Goal: Task Accomplishment & Management: Use online tool/utility

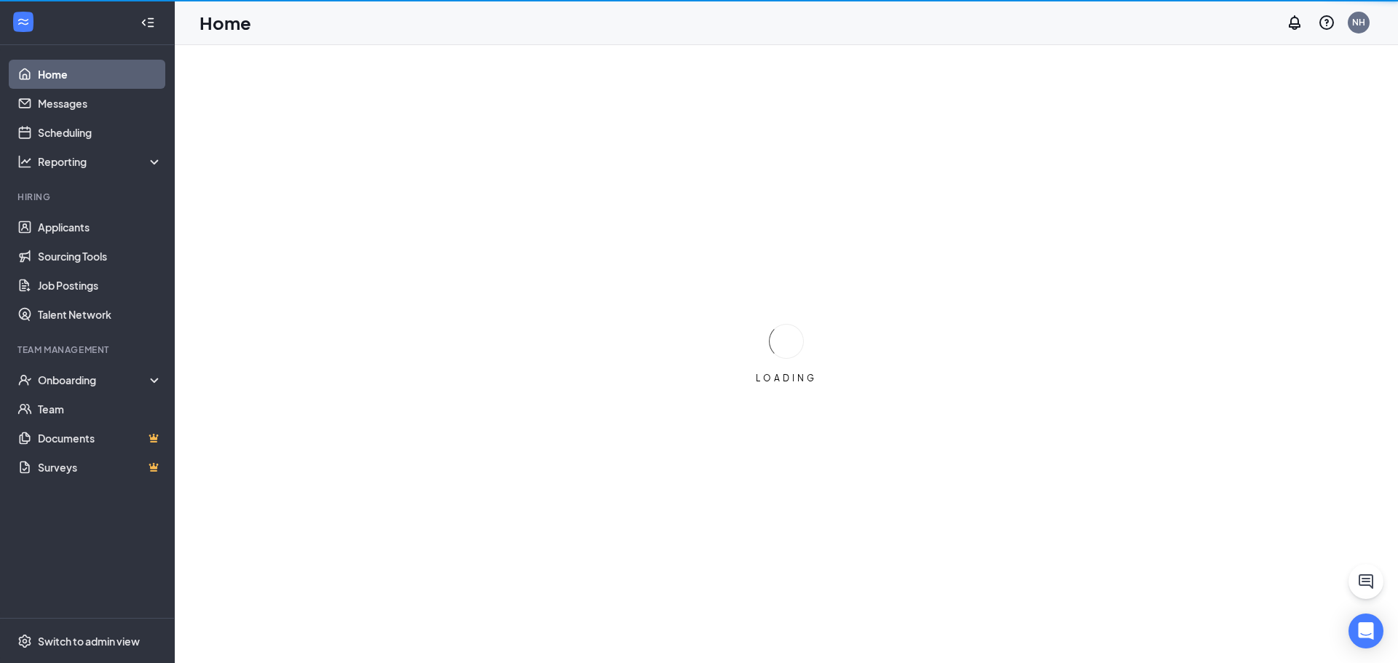
click at [69, 354] on div "Team Management" at bounding box center [88, 350] width 142 height 12
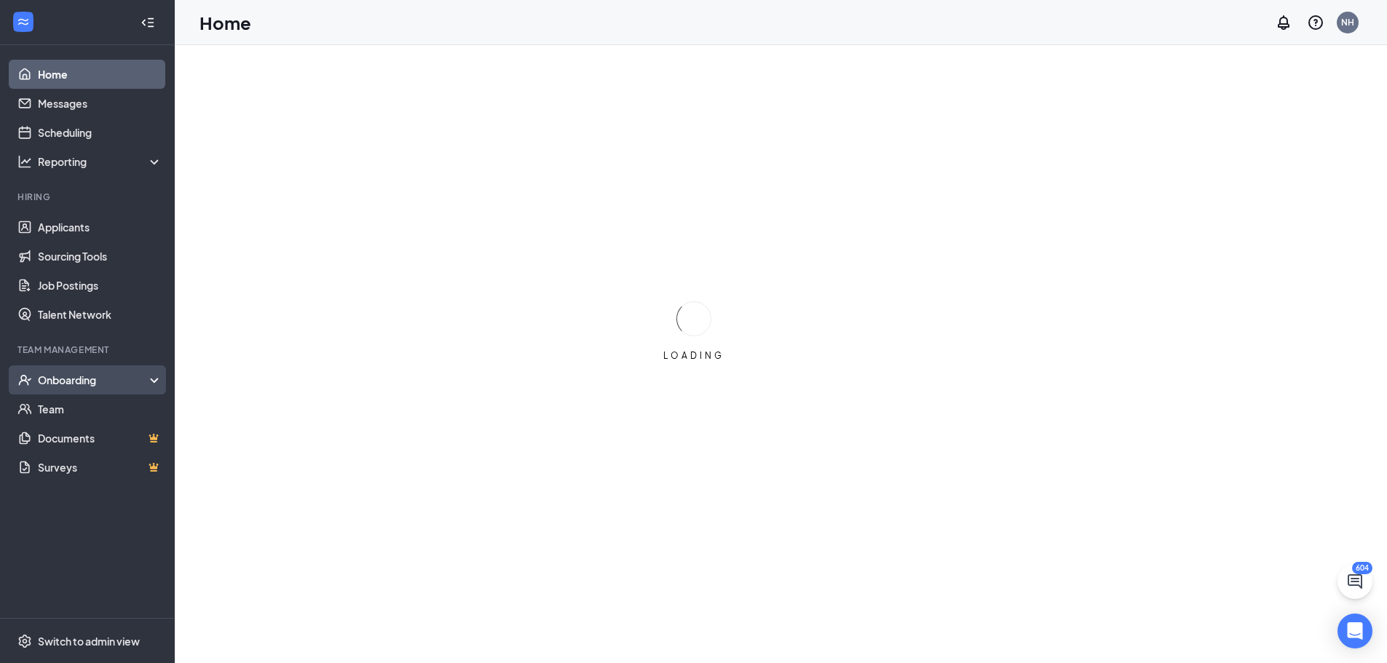
click at [67, 384] on div "Onboarding" at bounding box center [94, 380] width 112 height 15
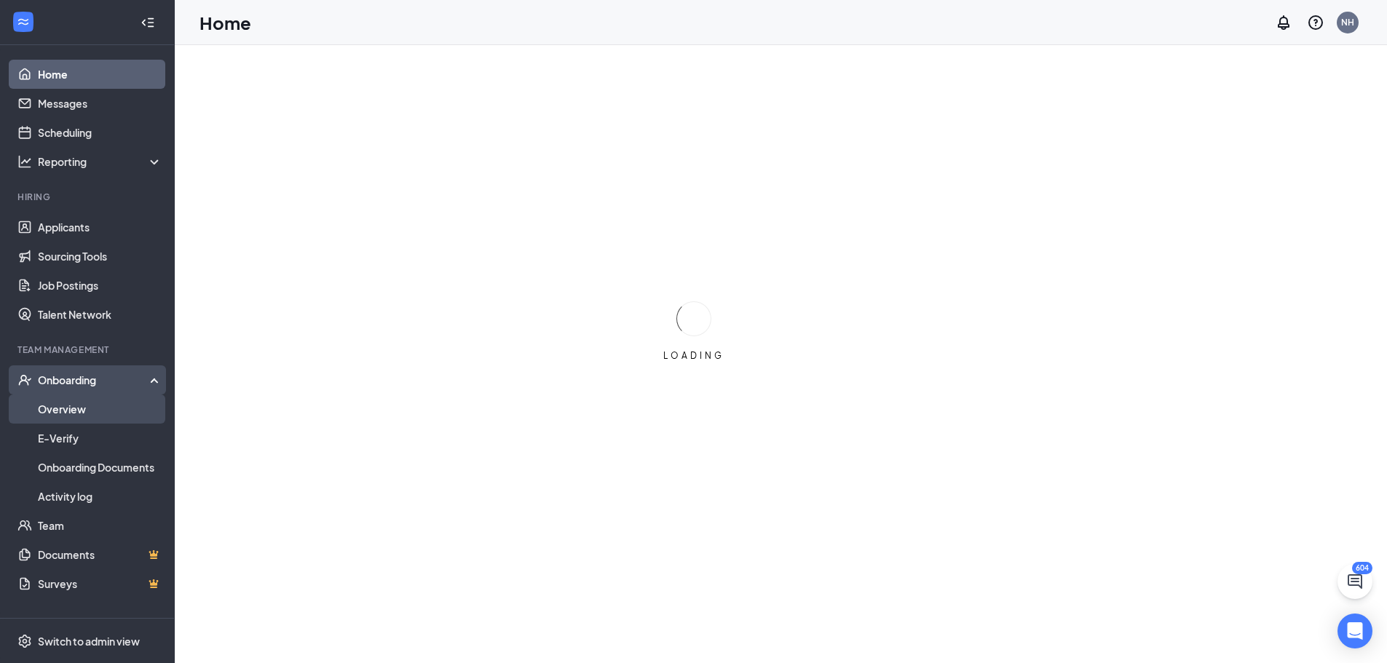
click at [57, 408] on link "Overview" at bounding box center [100, 409] width 124 height 29
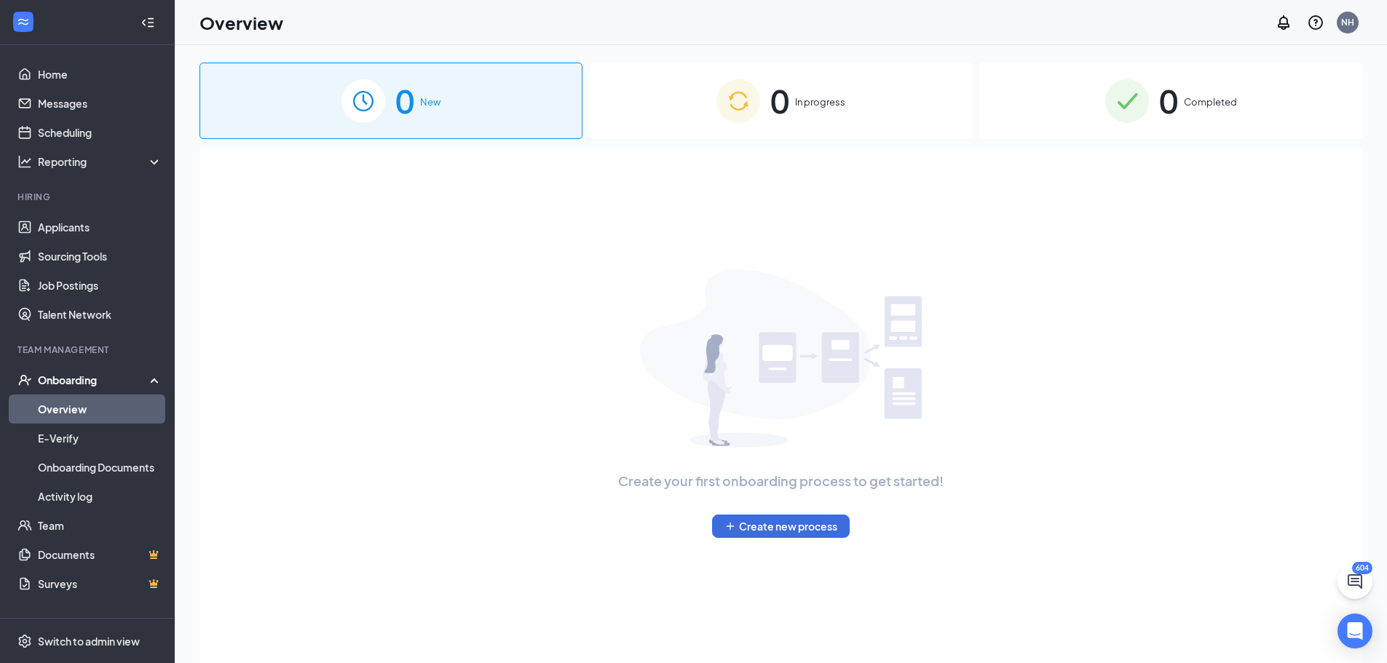
click at [1176, 99] on span "0" at bounding box center [1168, 101] width 19 height 50
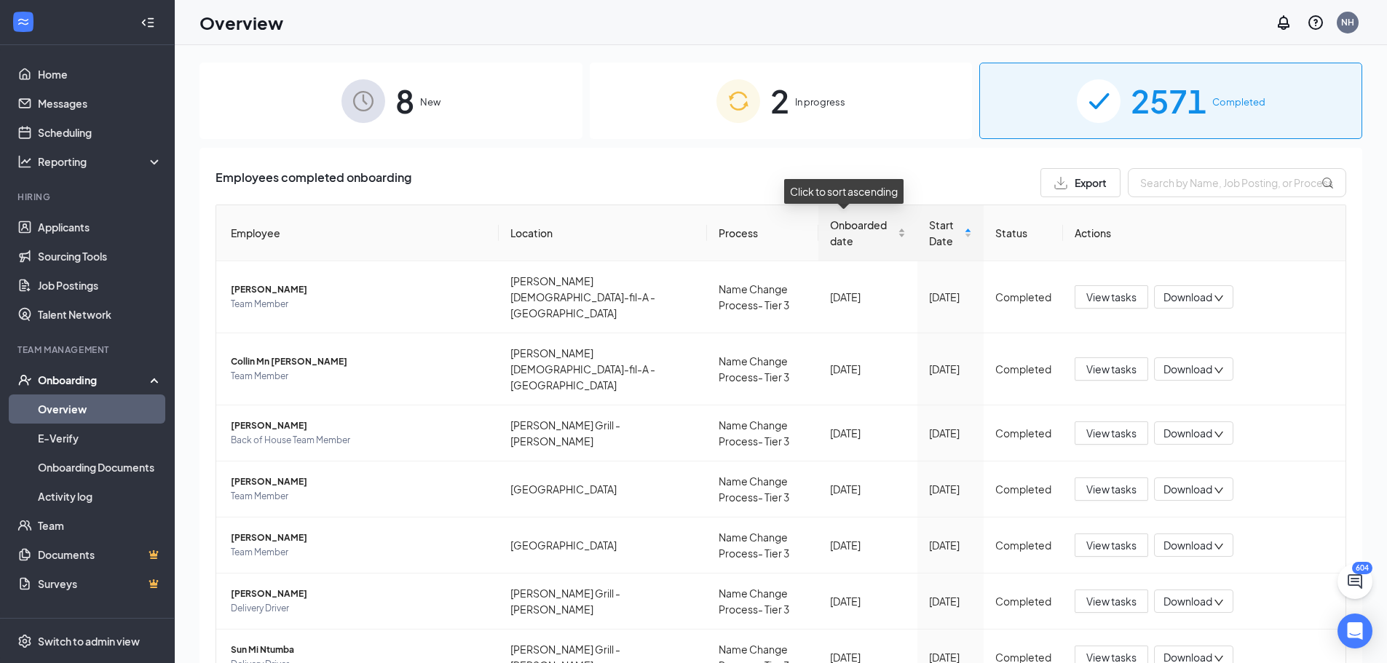
click at [846, 229] on span "Onboarded date" at bounding box center [862, 233] width 64 height 32
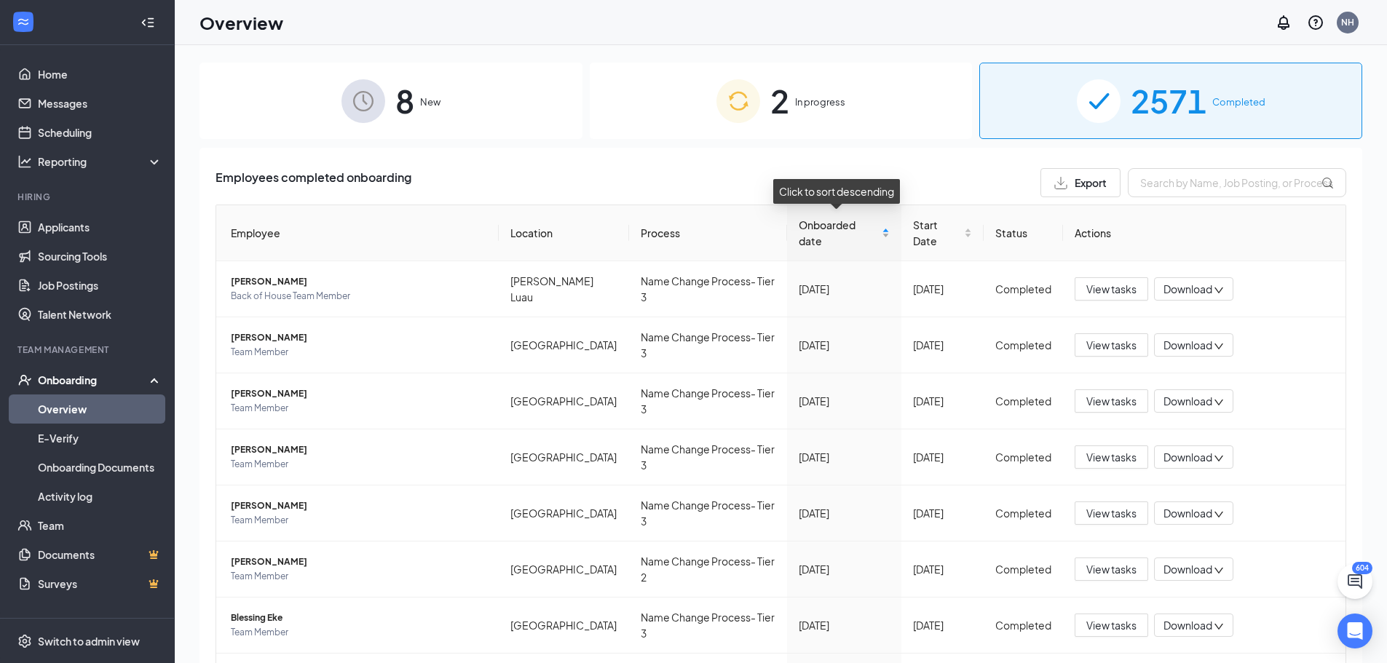
click at [834, 234] on span "Onboarded date" at bounding box center [839, 233] width 80 height 32
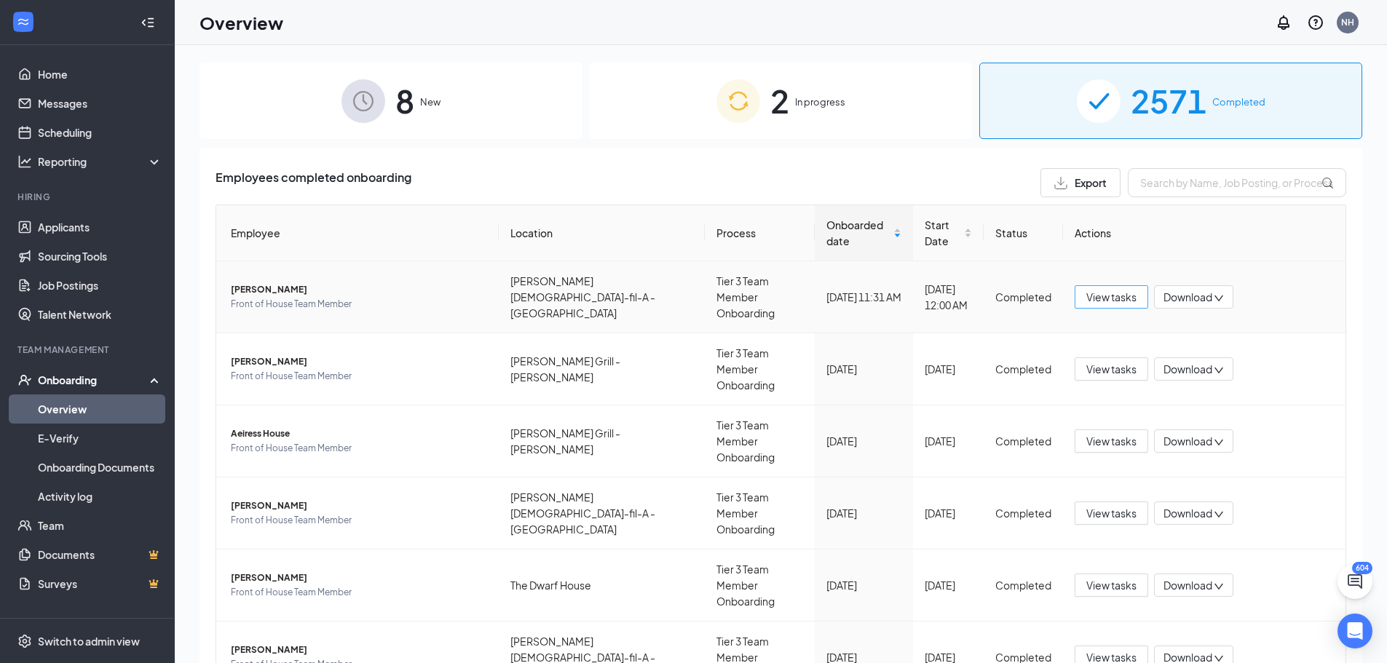
click at [1106, 294] on span "View tasks" at bounding box center [1111, 297] width 50 height 16
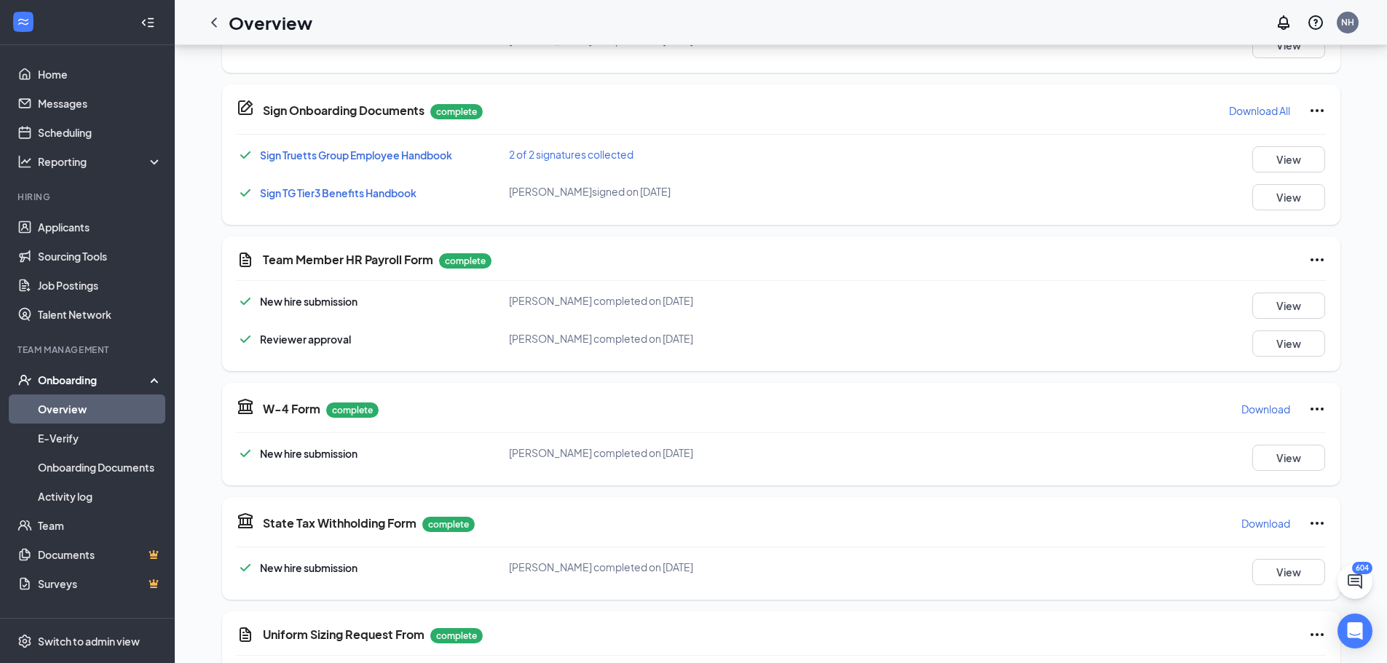
scroll to position [364, 0]
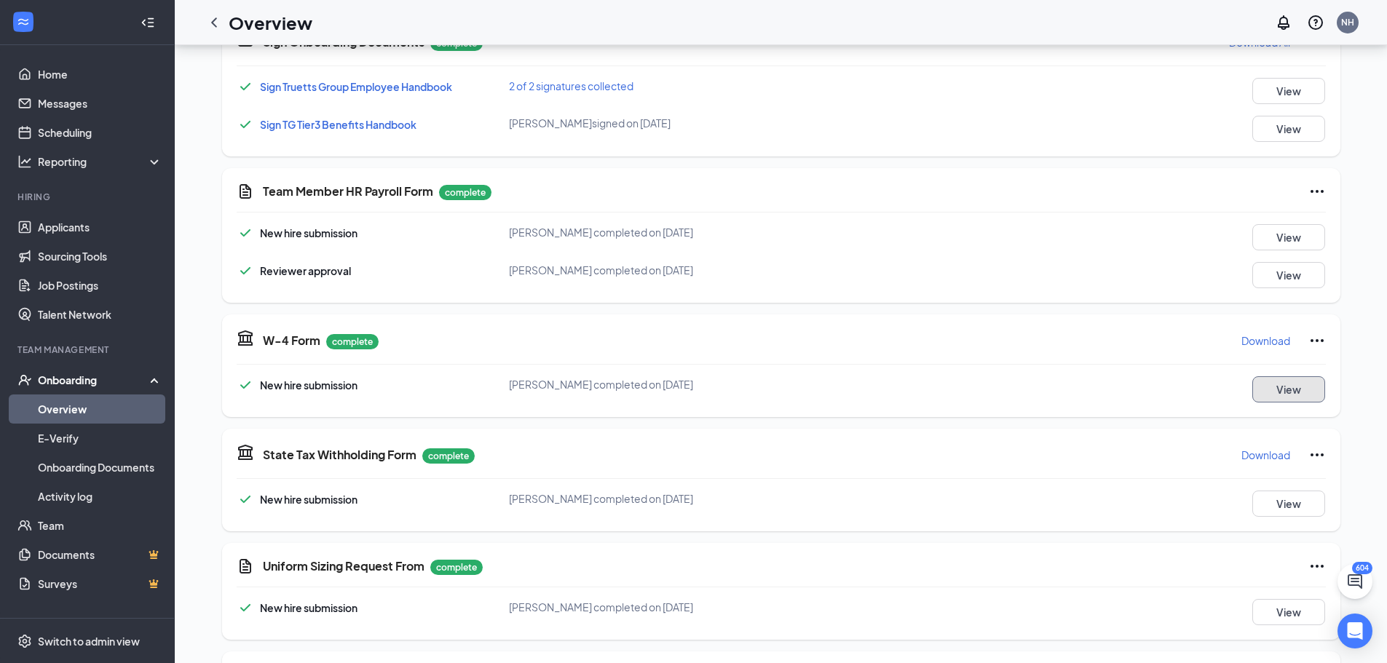
click at [1269, 379] on button "View" at bounding box center [1288, 389] width 73 height 26
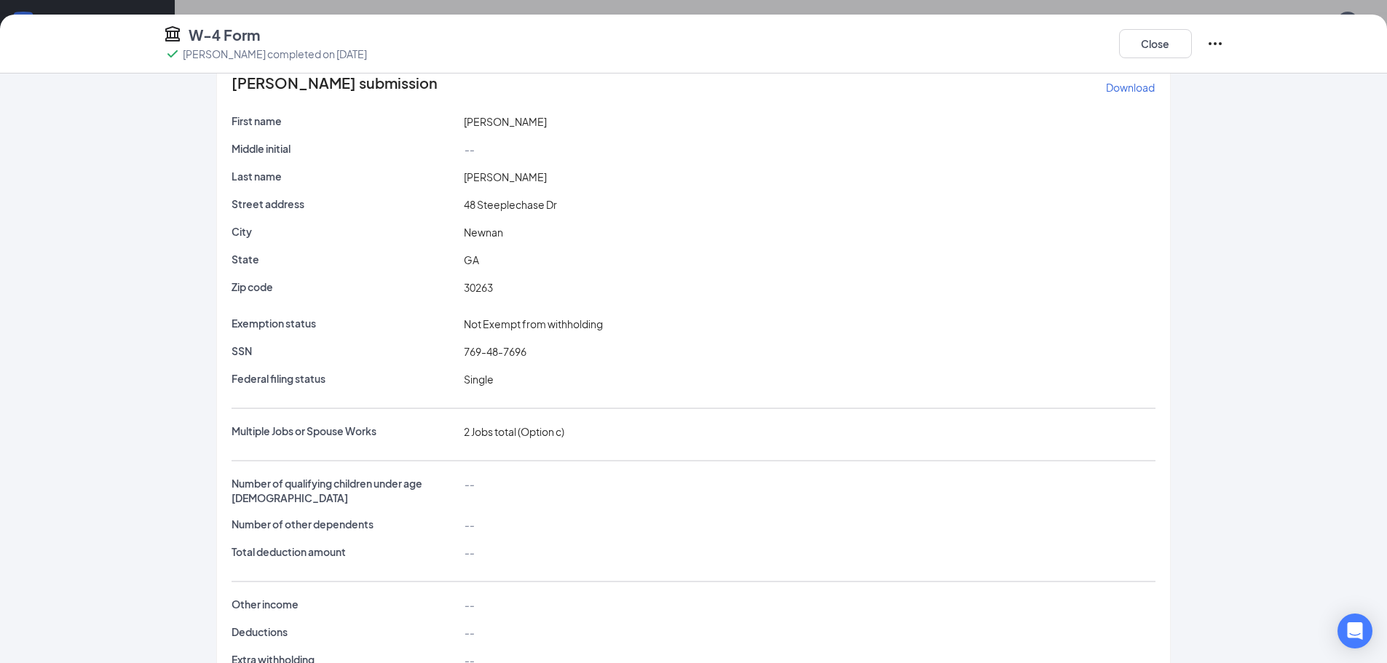
scroll to position [0, 0]
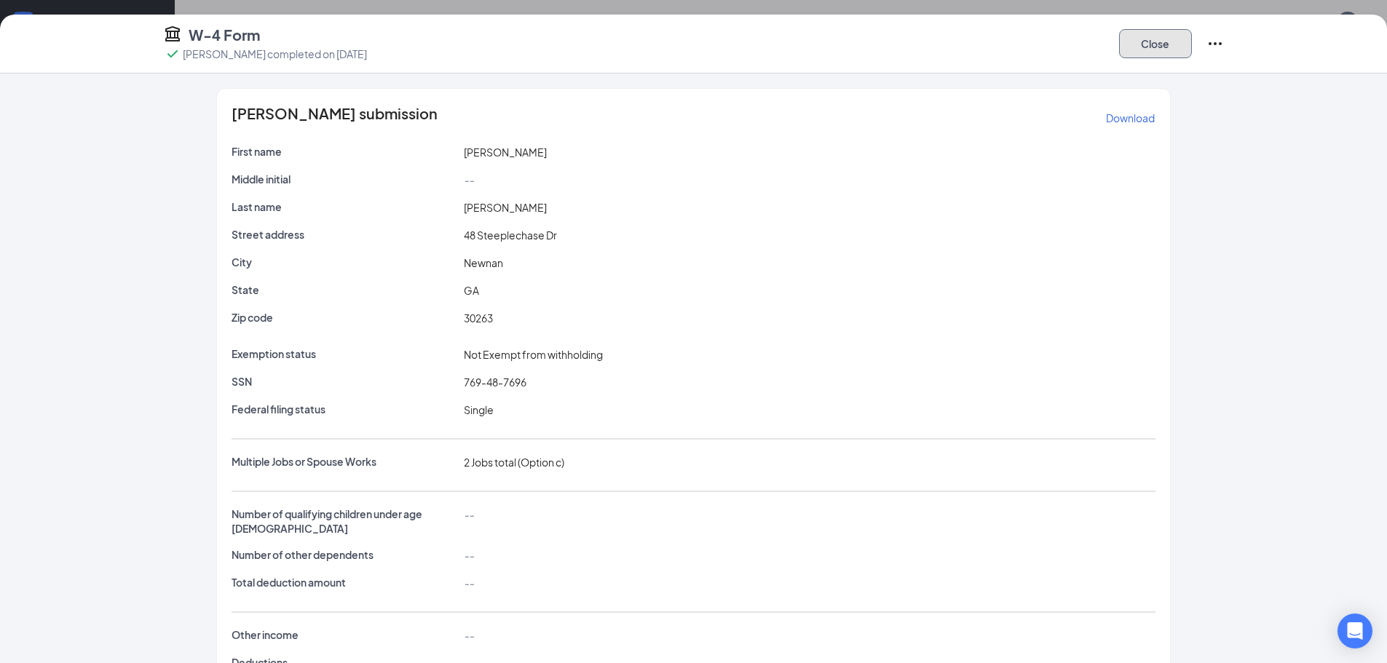
click at [1149, 47] on button "Close" at bounding box center [1155, 43] width 73 height 29
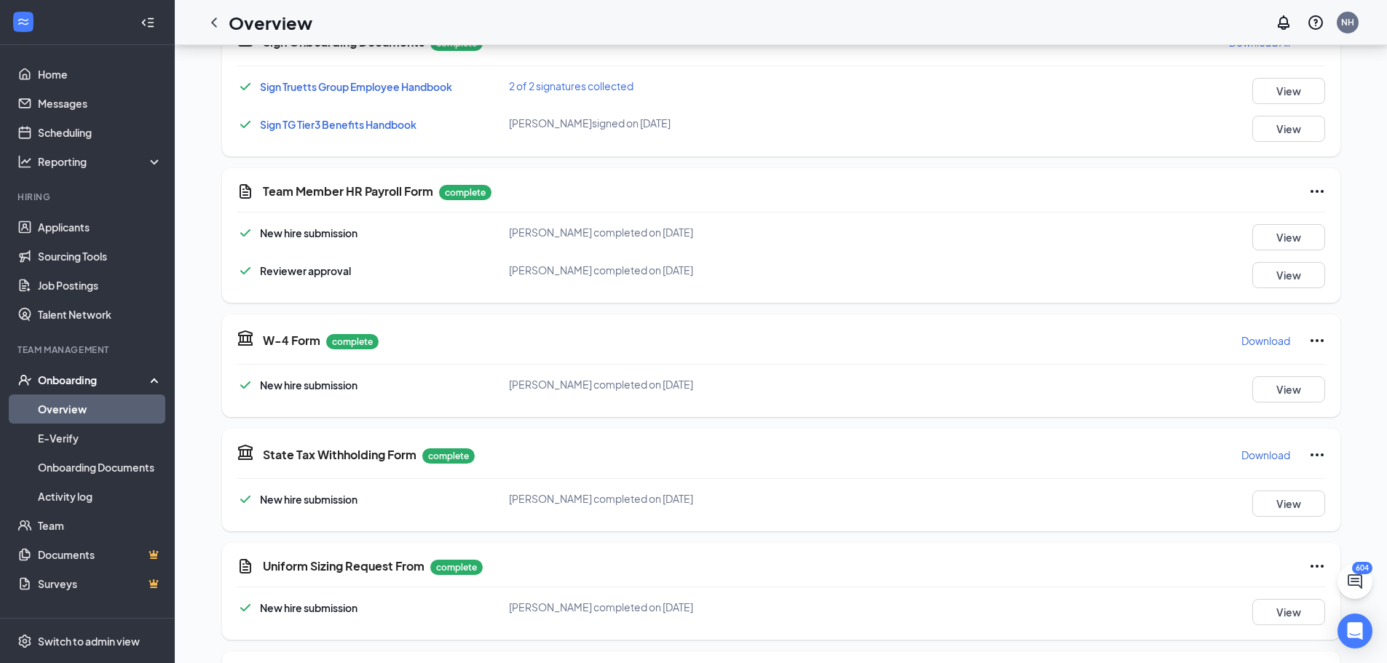
click at [1270, 331] on button "Download" at bounding box center [1265, 340] width 50 height 23
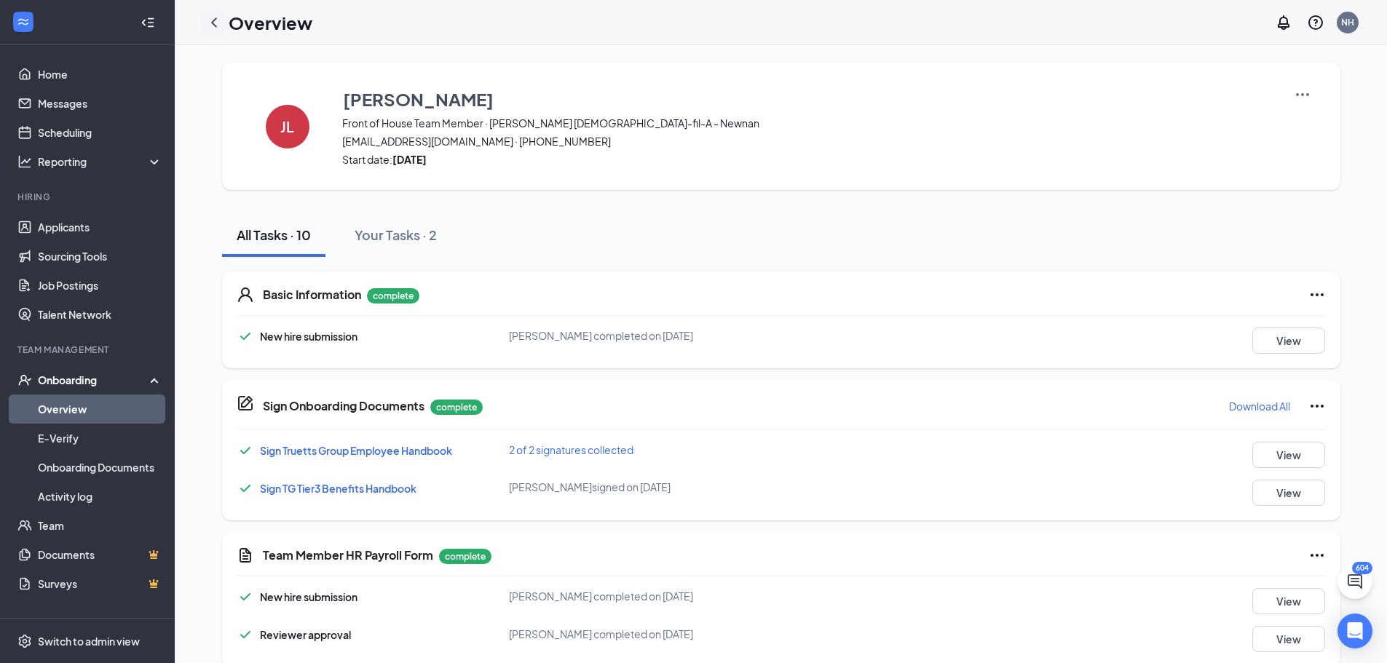
click at [218, 25] on icon "ChevronLeft" at bounding box center [213, 22] width 17 height 17
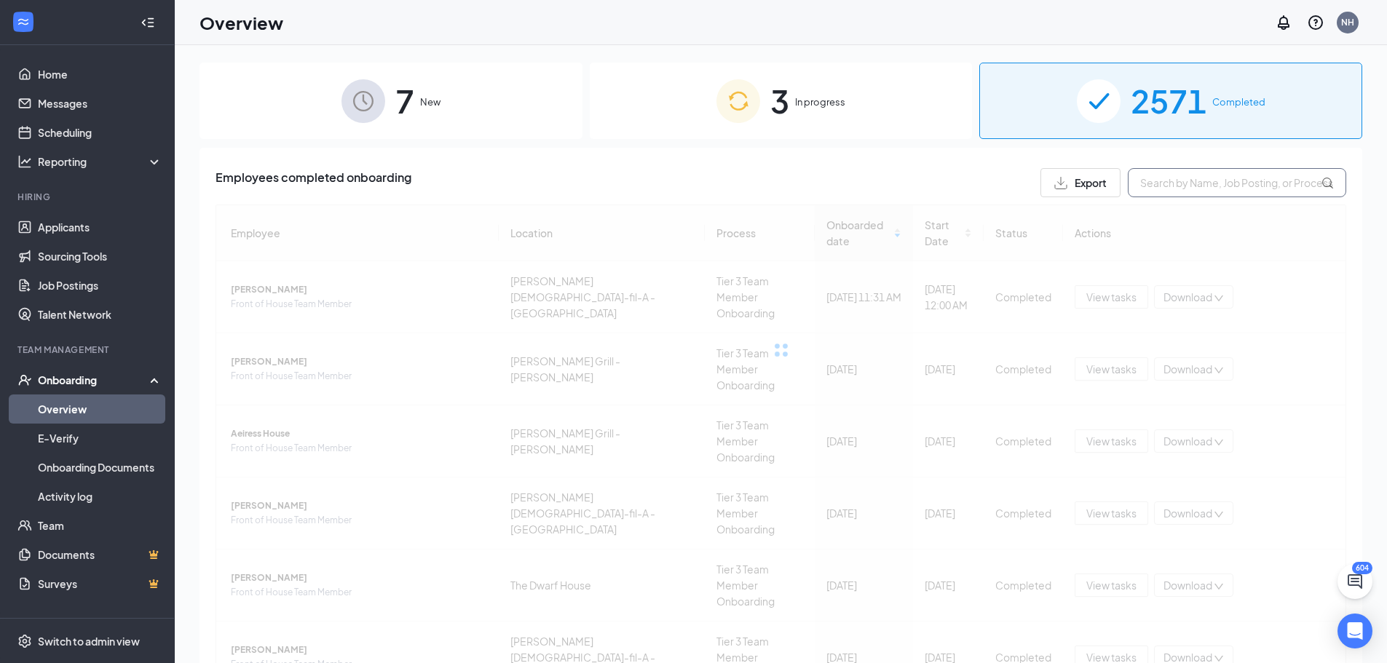
click at [1174, 178] on input "text" at bounding box center [1237, 182] width 218 height 29
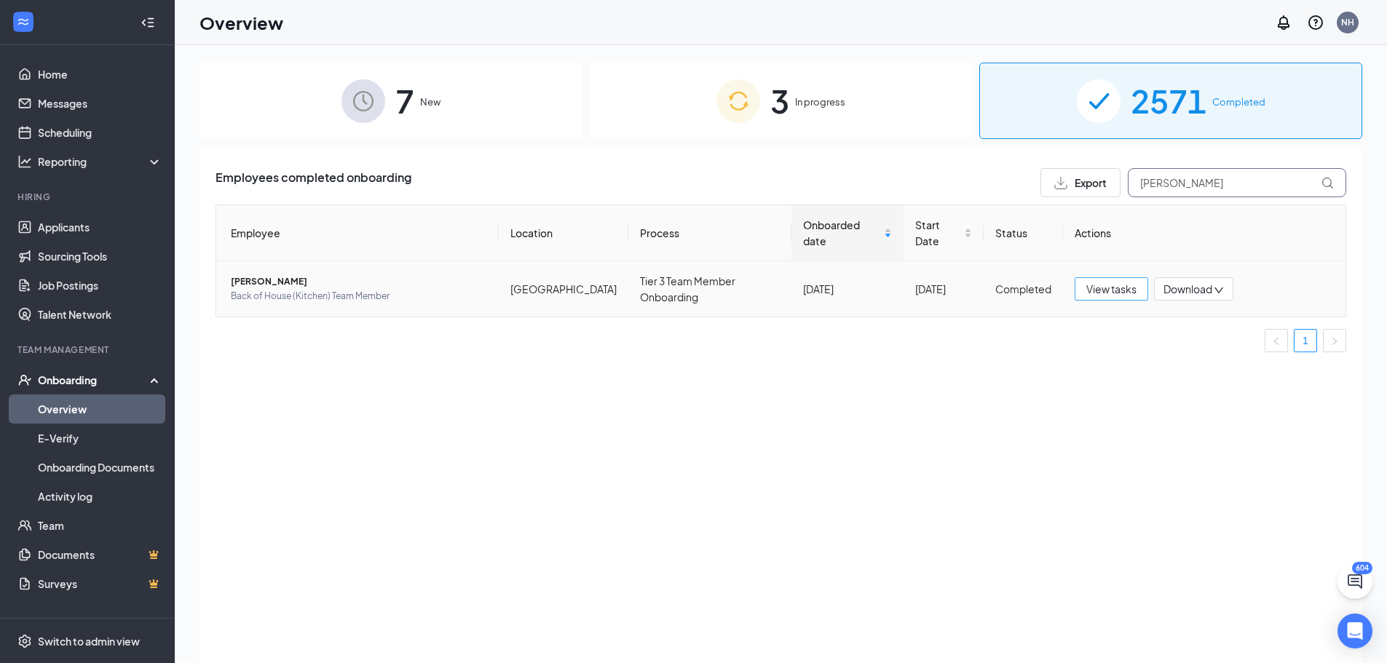
type input "[PERSON_NAME]"
click at [1093, 283] on span "View tasks" at bounding box center [1111, 289] width 50 height 16
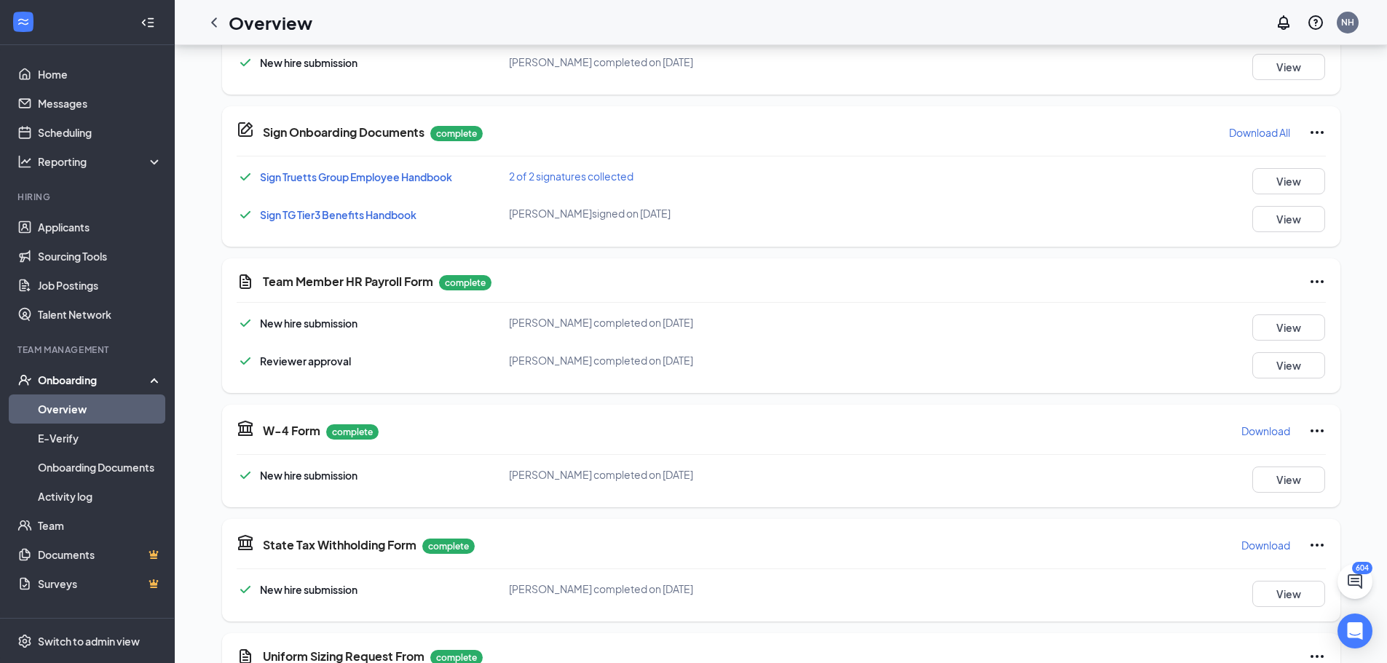
scroll to position [291, 0]
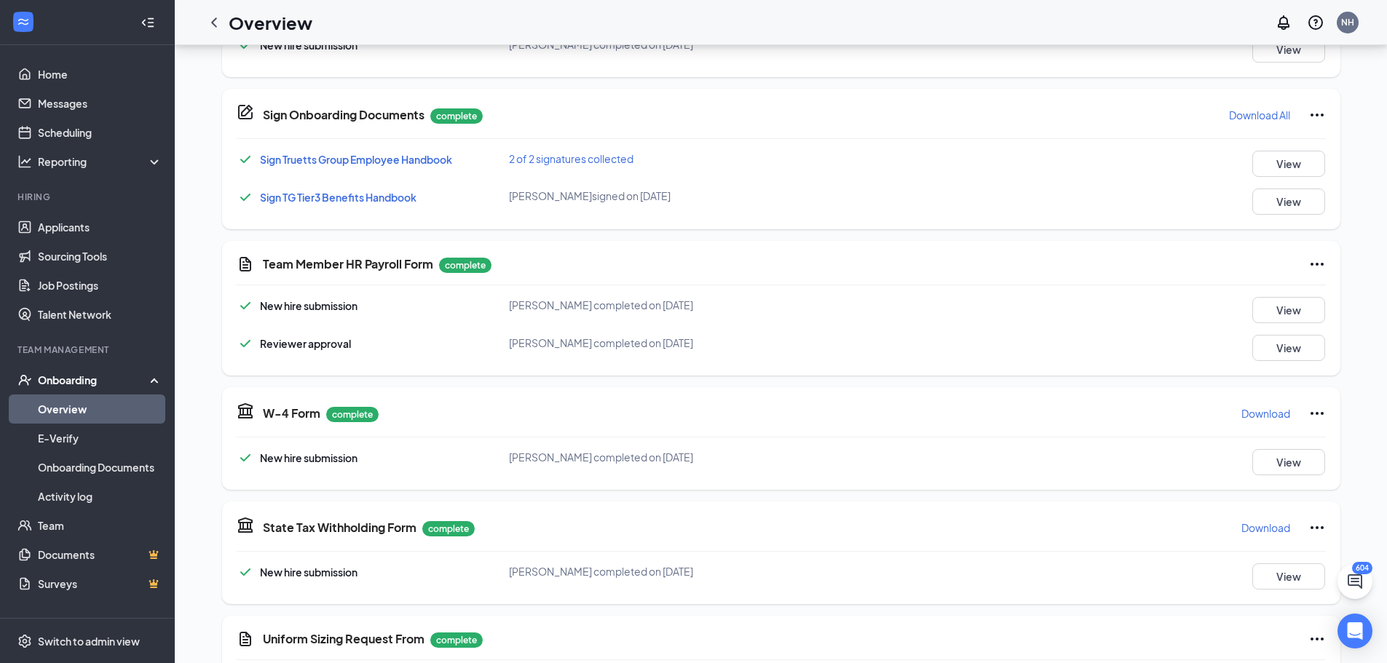
click at [1254, 410] on p "Download" at bounding box center [1265, 413] width 49 height 15
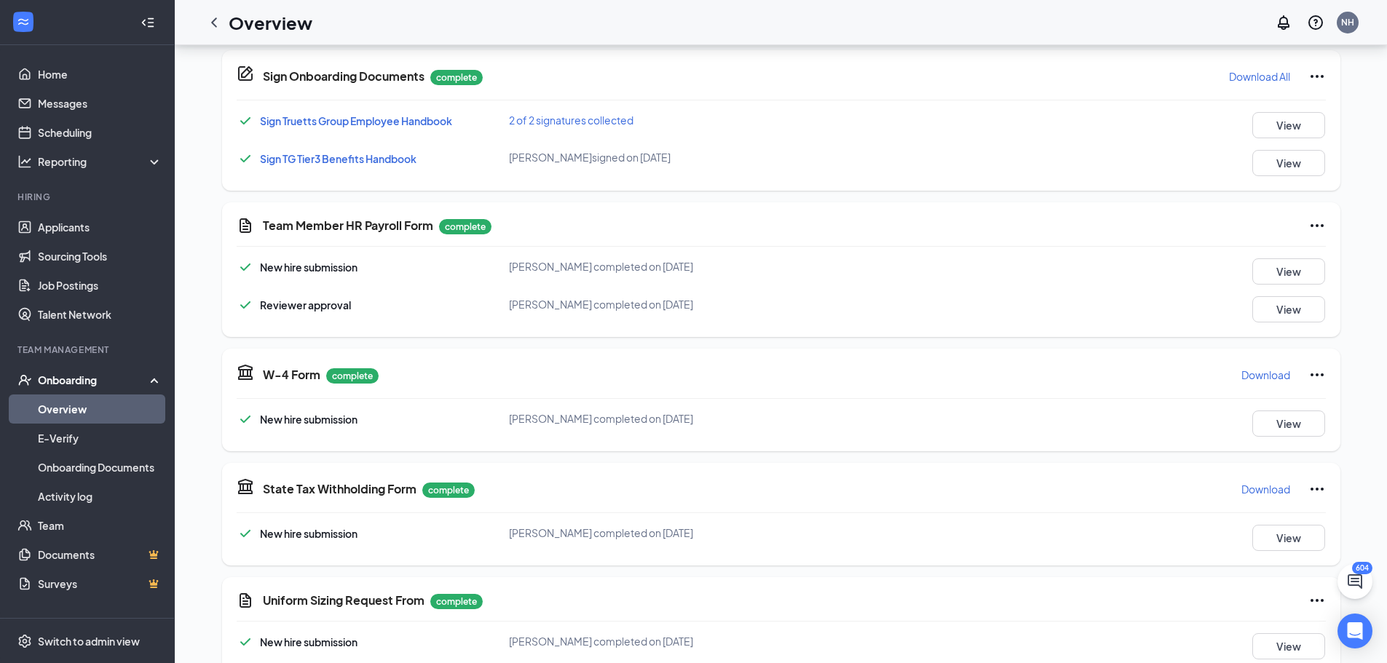
scroll to position [364, 0]
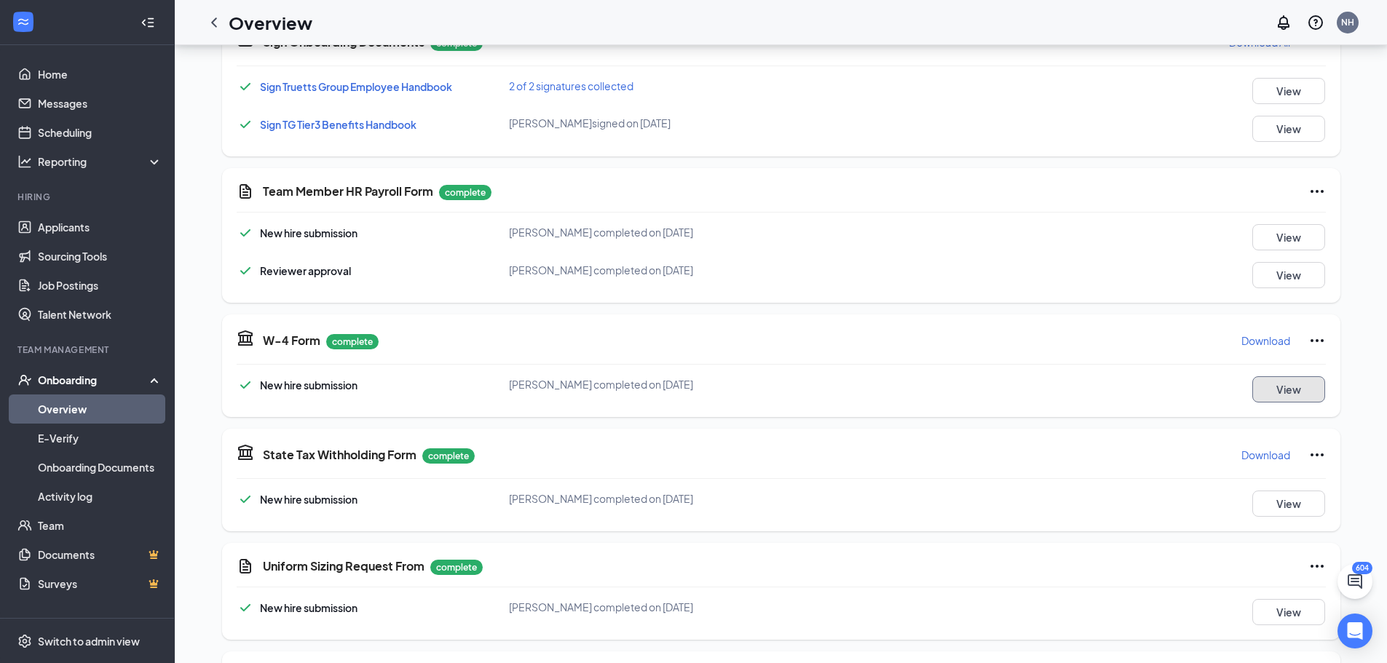
click at [1273, 387] on button "View" at bounding box center [1288, 389] width 73 height 26
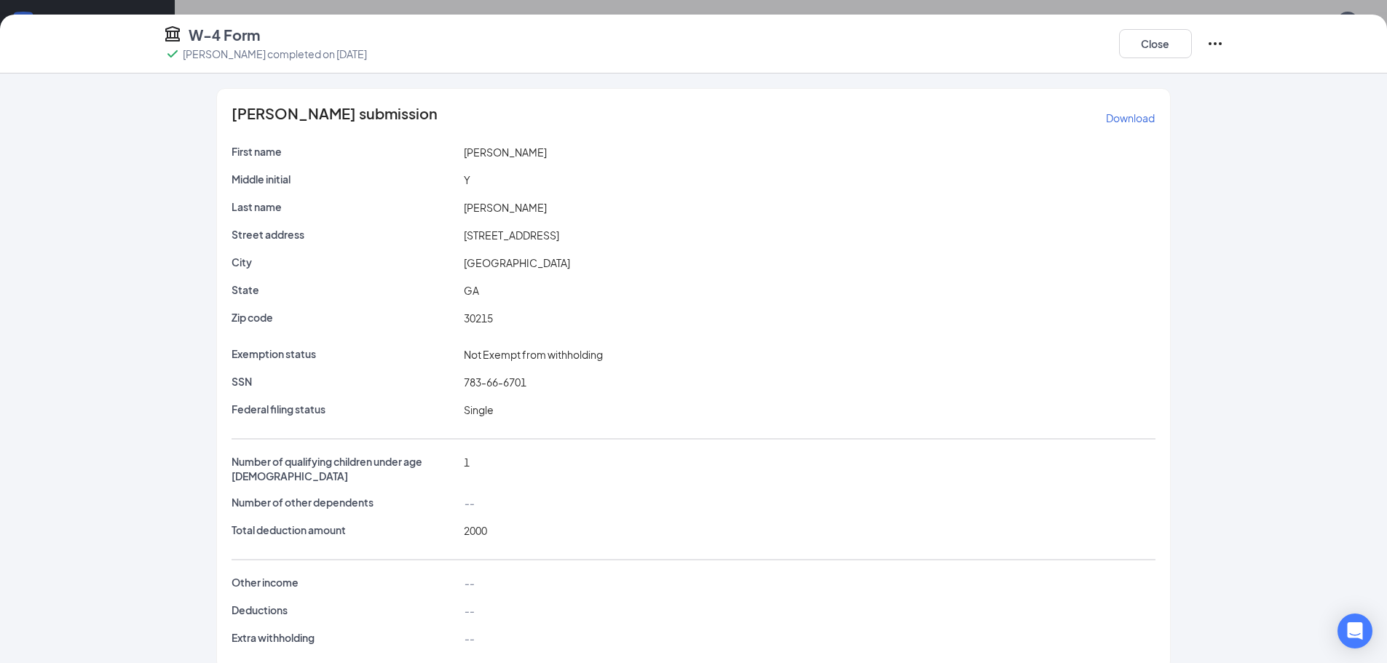
scroll to position [0, 0]
click at [1125, 121] on p "Download" at bounding box center [1130, 118] width 49 height 15
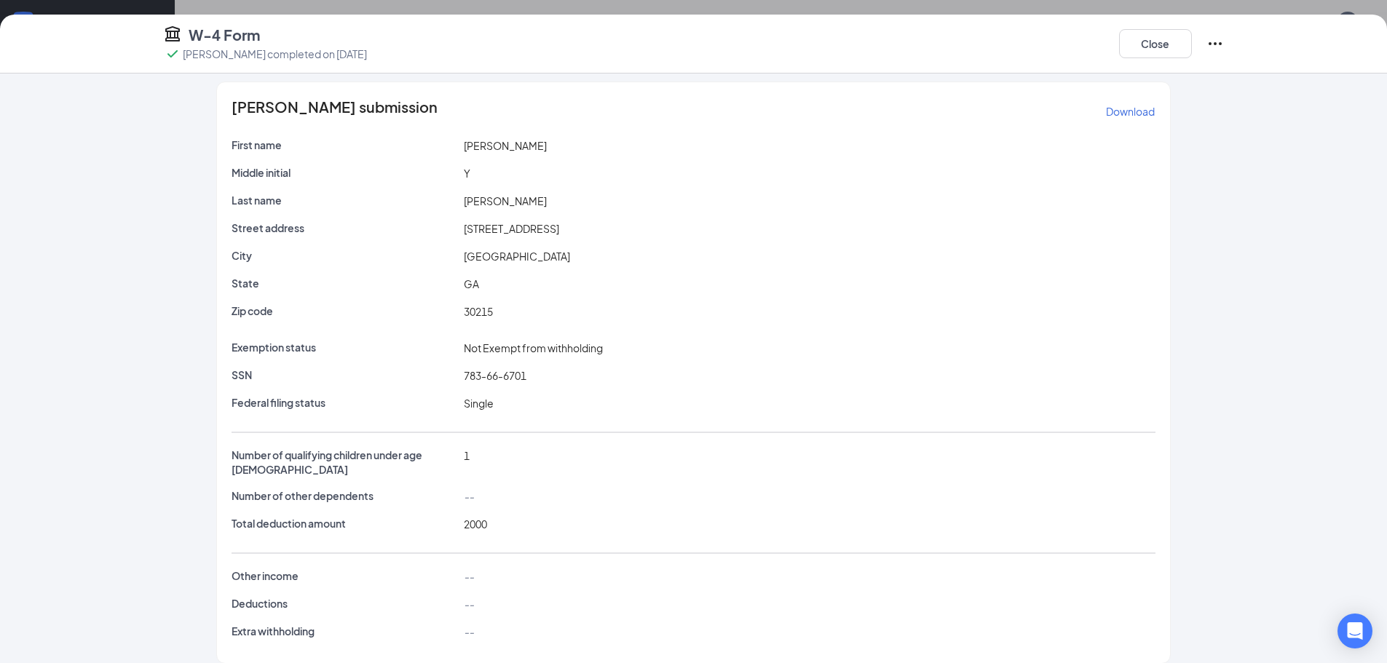
scroll to position [9, 0]
